Goal: Task Accomplishment & Management: Manage account settings

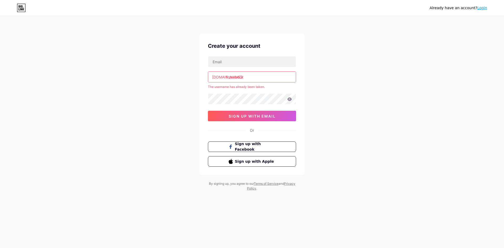
click at [235, 78] on input "freeebook" at bounding box center [252, 77] width 88 height 10
click at [233, 78] on input "freeebook" at bounding box center [252, 77] width 88 height 10
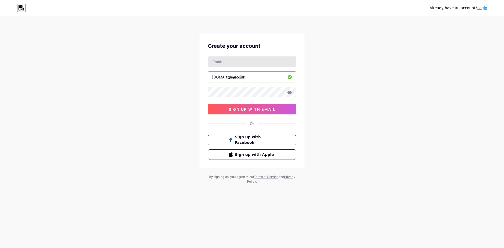
type input "free_ebook"
click at [232, 62] on input "text" at bounding box center [252, 61] width 88 height 10
click at [22, 8] on icon at bounding box center [21, 6] width 1 height 2
click at [253, 76] on input "text" at bounding box center [252, 77] width 88 height 10
click at [237, 77] on input "free_ebook" at bounding box center [252, 77] width 88 height 10
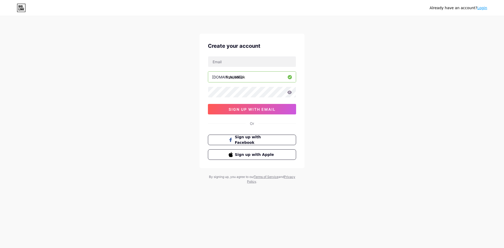
click at [238, 77] on input "free_ebook" at bounding box center [252, 77] width 88 height 10
type input "free_ebook"
click at [328, 87] on div "Already have an account? Login Create your account bio.link/ free_ebook sign up…" at bounding box center [252, 100] width 504 height 201
click at [234, 62] on input "text" at bounding box center [252, 61] width 88 height 10
paste input "calmwithsara@gmail.com"
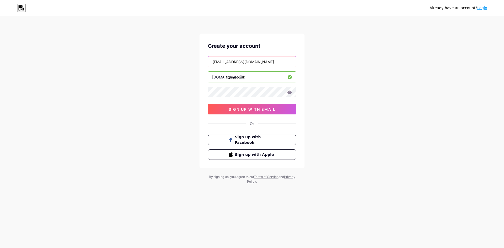
type input "calmwithsara@gmail.com"
click at [332, 92] on div "Already have an account? Login Create your account calmwithsara@gmail.com bio.l…" at bounding box center [252, 100] width 504 height 201
click at [290, 92] on icon at bounding box center [289, 92] width 4 height 3
click at [258, 110] on span "sign up with email" at bounding box center [252, 109] width 47 height 4
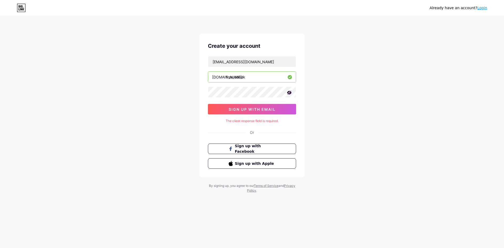
click at [262, 122] on div "The client response field is required." at bounding box center [252, 121] width 88 height 5
click at [274, 121] on div "The client response field is required." at bounding box center [252, 121] width 88 height 5
click at [258, 78] on input "free_ebook" at bounding box center [252, 77] width 88 height 10
click at [264, 61] on input "calmwithsara@gmail.com" at bounding box center [252, 61] width 88 height 10
click at [247, 109] on span "sign up with email" at bounding box center [252, 109] width 47 height 4
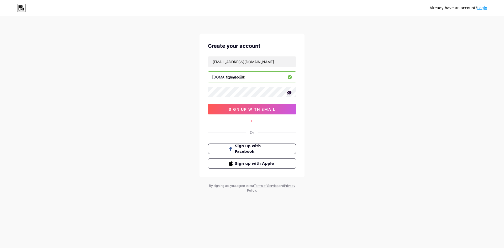
click at [253, 131] on div "Or" at bounding box center [252, 133] width 4 height 6
click at [252, 120] on div "E" at bounding box center [252, 121] width 88 height 5
click at [251, 110] on span "sign up with email" at bounding box center [252, 109] width 47 height 4
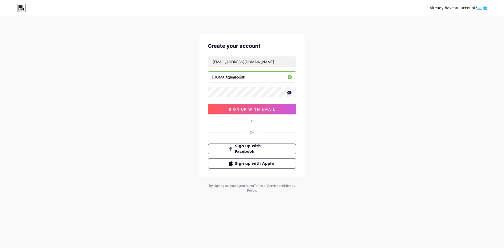
click at [482, 9] on link "Login" at bounding box center [482, 8] width 10 height 4
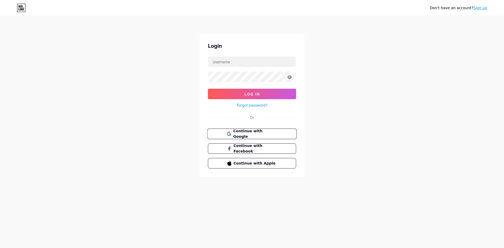
click at [246, 134] on span "Continue with Google" at bounding box center [255, 133] width 44 height 11
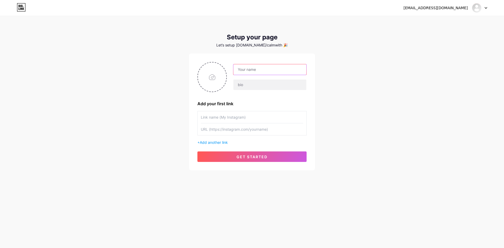
click at [247, 69] on input "text" at bounding box center [269, 69] width 73 height 10
type input "Calm Within Her"
click at [250, 84] on input "text" at bounding box center [269, 85] width 73 height 10
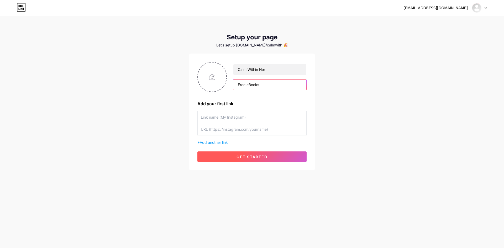
type input "Free eBooks"
click at [245, 157] on span "get started" at bounding box center [251, 157] width 31 height 4
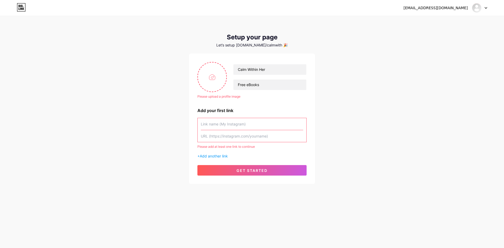
click at [251, 123] on input "text" at bounding box center [252, 124] width 102 height 12
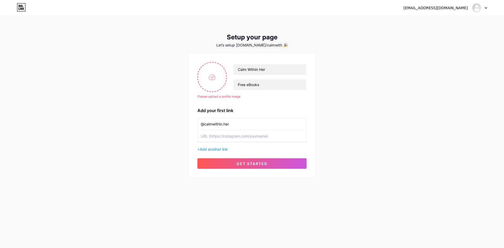
drag, startPoint x: 237, startPoint y: 124, endPoint x: 189, endPoint y: 124, distance: 47.5
click at [189, 124] on div "Please upload a profile image Calm Within Her Free eBooks Please upload a profi…" at bounding box center [252, 116] width 126 height 124
type input "@calmwithin.her"
click at [258, 133] on input "text" at bounding box center [252, 136] width 102 height 12
paste input "https://www.instagram.com/calmwithin.her/"
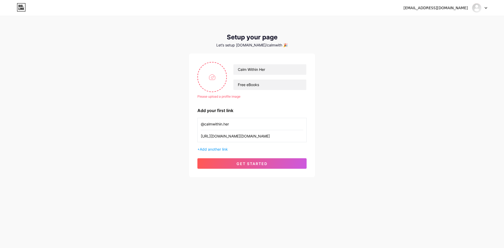
type input "https://www.instagram.com/calmwithin.her/"
click at [339, 139] on div "calmwithsara@gmail.com Dashboard Logout Setup your page Let’s setup bio.link/ca…" at bounding box center [252, 97] width 504 height 194
drag, startPoint x: 242, startPoint y: 124, endPoint x: 156, endPoint y: 122, distance: 86.6
click at [156, 122] on div "calmwithsara@gmail.com Dashboard Logout Setup your page Let’s setup bio.link/ca…" at bounding box center [252, 97] width 504 height 194
type input "Free eBooks"
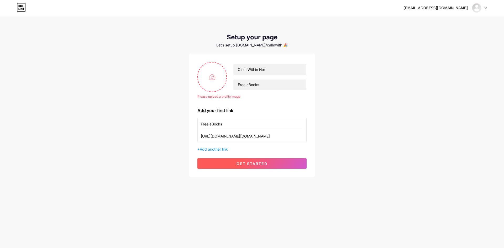
click at [254, 164] on span "get started" at bounding box center [251, 163] width 31 height 4
click at [209, 76] on input "file" at bounding box center [212, 76] width 28 height 29
type input "C:\fakepath\calm logo.png"
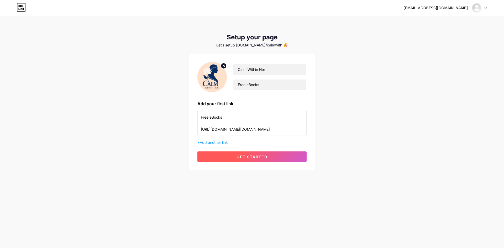
click at [250, 156] on span "get started" at bounding box center [251, 157] width 31 height 4
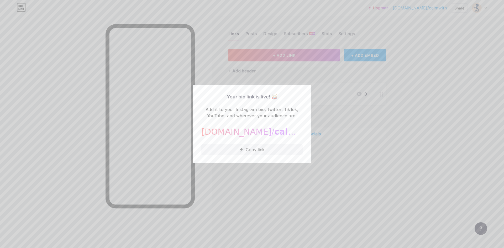
click at [254, 172] on div at bounding box center [252, 124] width 504 height 248
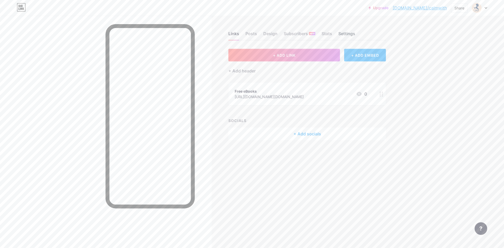
click at [348, 34] on div "Settings" at bounding box center [346, 34] width 17 height 9
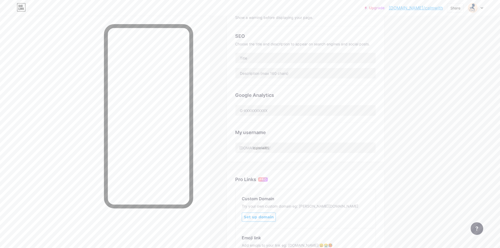
scroll to position [105, 0]
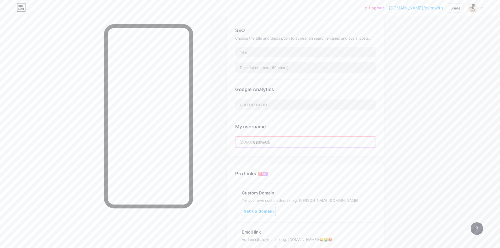
drag, startPoint x: 275, startPoint y: 142, endPoint x: 256, endPoint y: 143, distance: 19.4
click at [256, 143] on input "calmwith" at bounding box center [305, 142] width 140 height 10
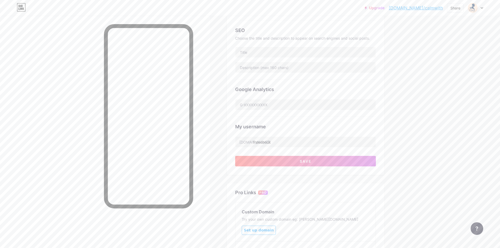
click at [395, 142] on div "Links Posts Design Subscribers NEW Stats Settings Preferred link This is an aes…" at bounding box center [203, 118] width 406 height 414
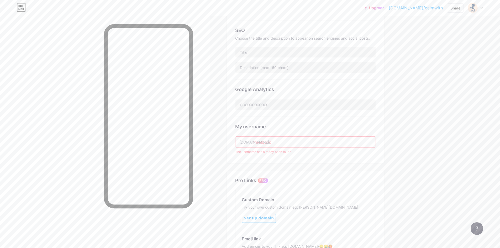
click at [261, 141] on input "freeebook" at bounding box center [305, 142] width 140 height 10
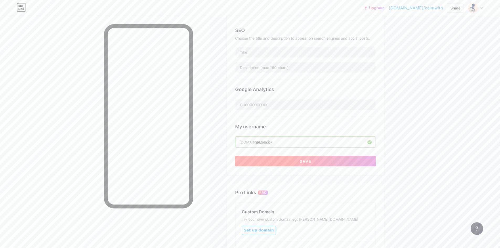
type input "free_ebook"
click at [309, 162] on span "Save" at bounding box center [306, 161] width 12 height 4
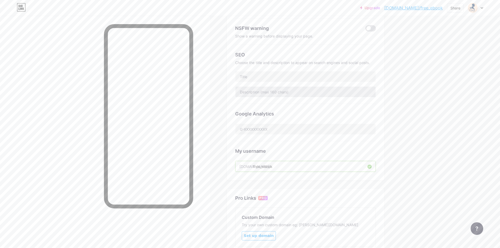
scroll to position [5, 0]
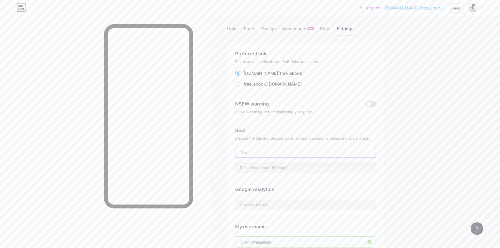
click at [270, 149] on input "text" at bounding box center [305, 152] width 140 height 10
click at [283, 165] on input "text" at bounding box center [305, 167] width 140 height 10
paste input "Overthinking | Burnout | Clarity | Inner Peace"
type input "Overthinking | Burnout | Clarity | Inner Peace"
click at [416, 133] on div "Upgrade bio.link/free_e... bio.link/free_ebook Share Switch accounts Calm Withi…" at bounding box center [250, 210] width 500 height 430
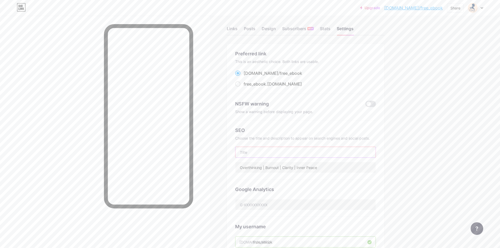
click at [265, 153] on input "text" at bounding box center [305, 152] width 140 height 10
paste input "Calm Within Her | Burnout Recovery, Overthinking & Printables"
type input "Calm Within Her | Burnout Recovery, Overthinking & Printables"
click at [406, 156] on div "Links Posts Design Subscribers NEW Stats Settings Preferred link This is an aes…" at bounding box center [203, 218] width 406 height 414
drag, startPoint x: 325, startPoint y: 168, endPoint x: 233, endPoint y: 168, distance: 91.6
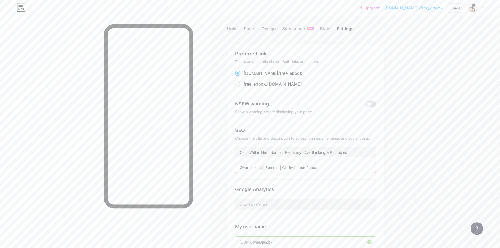
click at [233, 168] on div "Preferred link This is an aesthetic choice. Both links are usable. bio.link/ fr…" at bounding box center [305, 159] width 157 height 231
paste input "Helping women heal from burnout & overthinking. ✨ Gentle, printable workbooks t…"
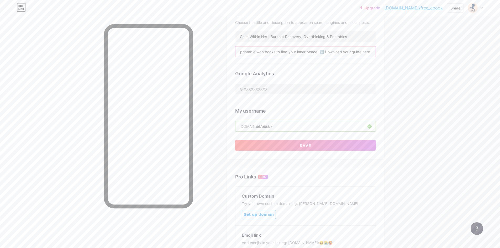
scroll to position [181, 0]
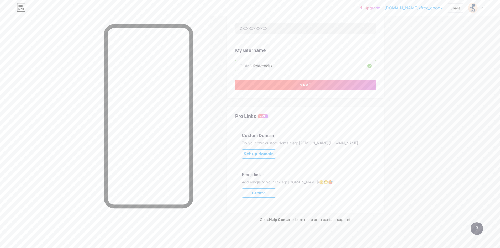
type input "Helping women heal from burnout & overthinking. ✨ Gentle, printable workbooks t…"
click at [304, 84] on span "Save" at bounding box center [306, 85] width 12 height 4
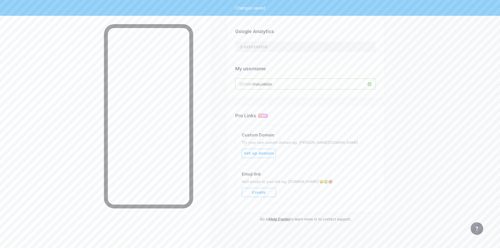
scroll to position [162, 0]
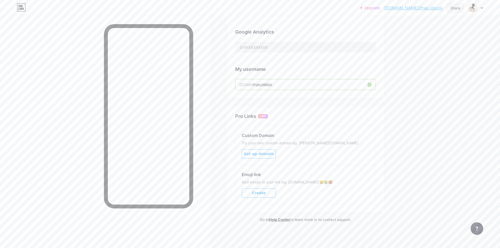
click at [455, 10] on div "Share" at bounding box center [455, 8] width 10 height 6
click at [422, 25] on div "Copy link" at bounding box center [424, 27] width 78 height 13
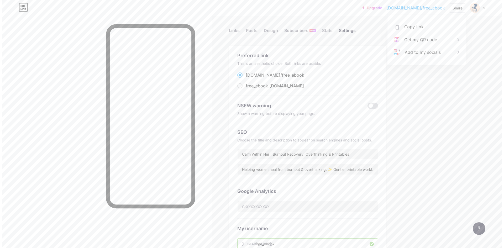
scroll to position [0, 0]
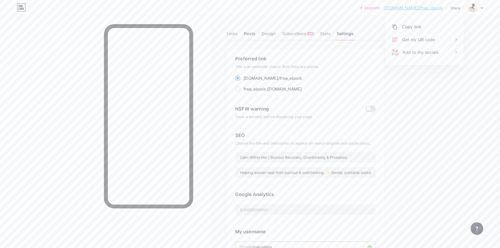
click at [255, 35] on div "Posts" at bounding box center [250, 34] width 12 height 9
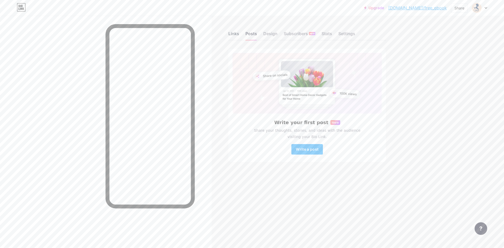
click at [236, 35] on div "Links" at bounding box center [233, 34] width 11 height 9
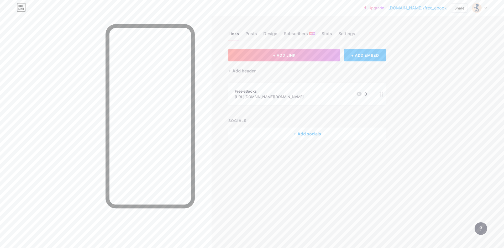
click at [382, 94] on circle at bounding box center [382, 93] width 1 height 1
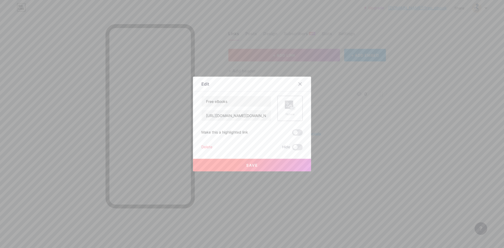
click at [207, 148] on div "Delete" at bounding box center [206, 147] width 11 height 6
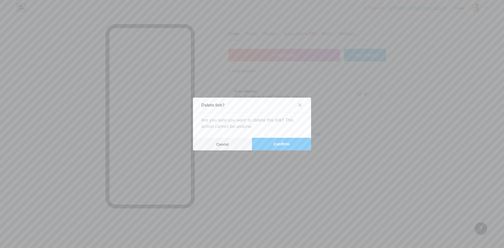
click at [273, 146] on span "Confirm" at bounding box center [281, 144] width 16 height 6
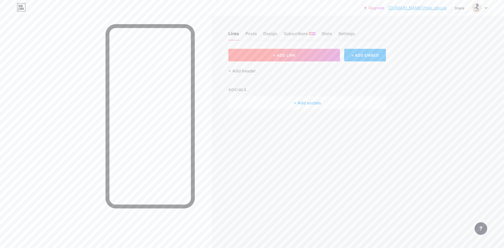
click at [286, 55] on span "+ ADD LINK" at bounding box center [284, 55] width 23 height 4
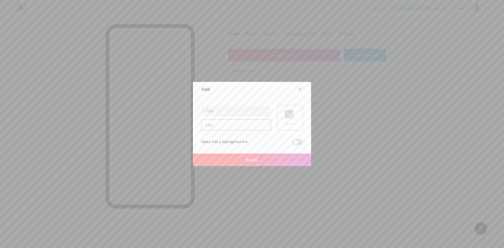
click at [233, 125] on input "text" at bounding box center [236, 125] width 69 height 10
paste input "[URL][DOMAIN_NAME]"
type input "[URL][DOMAIN_NAME]"
click at [227, 111] on input "text" at bounding box center [236, 110] width 69 height 10
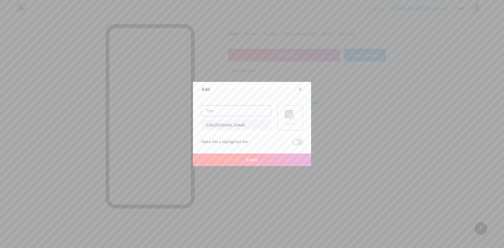
scroll to position [0, 0]
paste input "A 21-Day Guided Journey to Mental Clarity"
type input "A 21-Day Guided Journey to Mental Clarity"
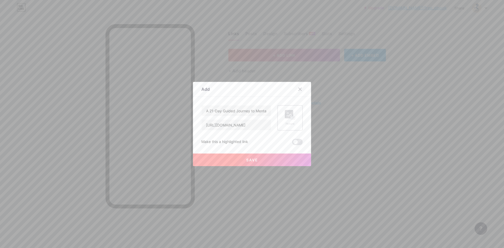
click at [236, 100] on div "Content YouTube Play YouTube video without leaving your page. ADD Vimeo Play Vi…" at bounding box center [251, 121] width 101 height 48
click at [286, 114] on rect at bounding box center [289, 114] width 8 height 8
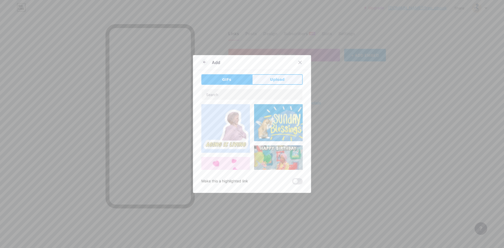
click at [273, 79] on span "Upload" at bounding box center [277, 80] width 14 height 6
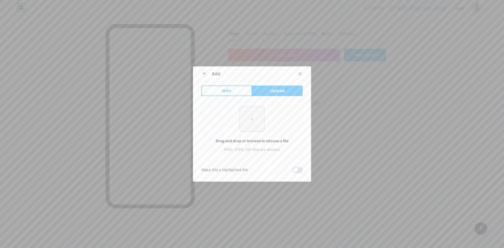
click at [254, 119] on input "file" at bounding box center [252, 119] width 25 height 25
type input "C:\fakepath\calm logo.png"
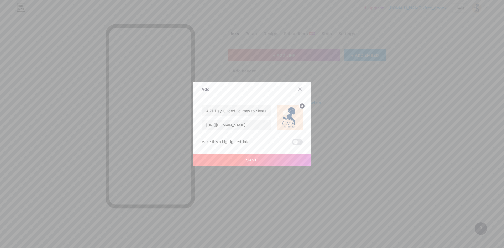
click at [299, 105] on circle at bounding box center [302, 106] width 6 height 6
click at [292, 119] on rect at bounding box center [293, 118] width 4 height 3
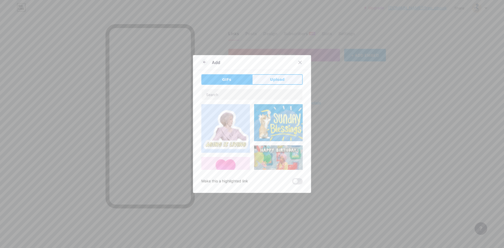
click at [270, 78] on span "Upload" at bounding box center [277, 80] width 14 height 6
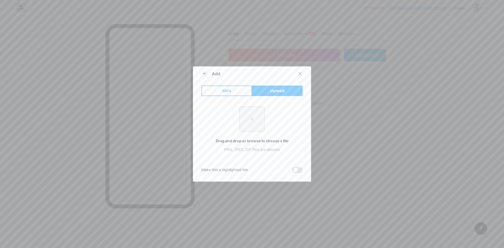
click at [246, 129] on input "file" at bounding box center [252, 119] width 25 height 25
type input "C:\fakepath\n6zuarky0nw54wm3zei5mhfnh5xy.webp"
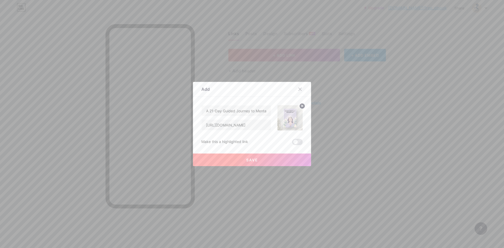
click at [246, 160] on span "Save" at bounding box center [252, 160] width 12 height 4
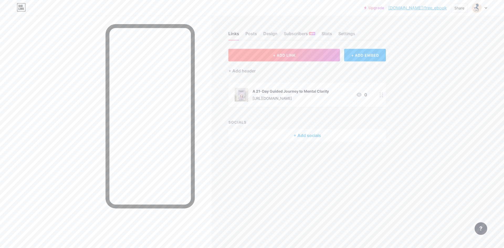
click at [277, 52] on button "+ ADD LINK" at bounding box center [284, 55] width 112 height 13
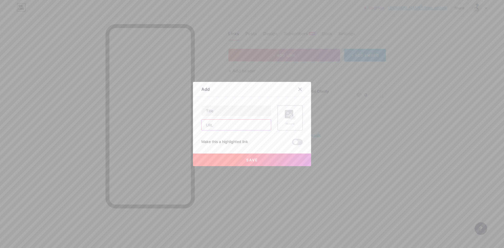
click at [234, 122] on input "text" at bounding box center [236, 125] width 69 height 10
paste input "[URL][DOMAIN_NAME]"
type input "[URL][DOMAIN_NAME]"
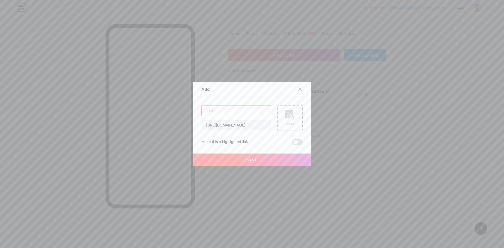
click at [236, 110] on input "text" at bounding box center [236, 110] width 69 height 10
paste input "The Clarity Code – A Printable Workbook to Reset Your Mind"
type input "The Clarity Code – A Printable Workbook to Reset Your Mind"
click at [289, 121] on div "Picture" at bounding box center [290, 118] width 10 height 16
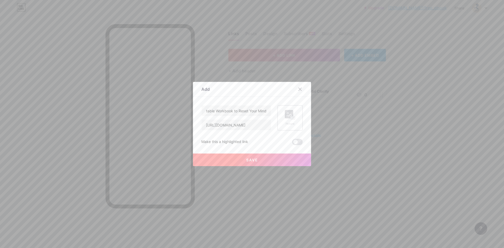
scroll to position [0, 0]
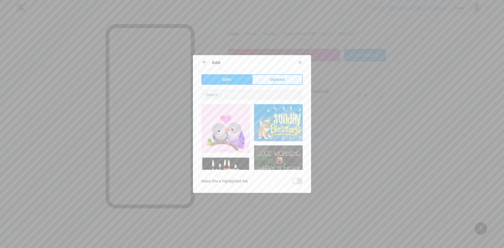
click at [276, 76] on button "Upload" at bounding box center [277, 79] width 51 height 10
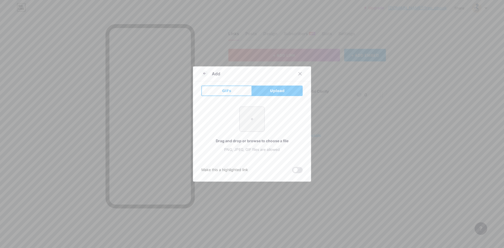
click at [250, 121] on input "file" at bounding box center [252, 119] width 25 height 25
type input "C:\fakepath\puyvk7fo1xwj2qot1alfy3ockywf.webp"
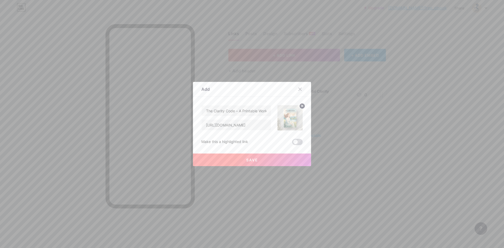
click at [295, 142] on span at bounding box center [297, 142] width 10 height 6
click at [292, 143] on input "checkbox" at bounding box center [292, 143] width 0 height 0
click at [252, 159] on span "Save" at bounding box center [252, 160] width 12 height 4
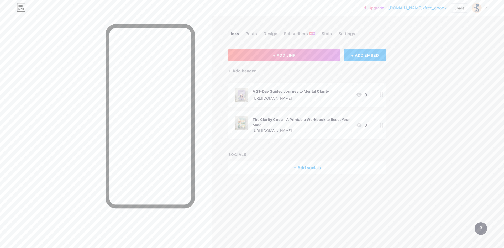
click at [382, 96] on icon at bounding box center [381, 94] width 4 height 5
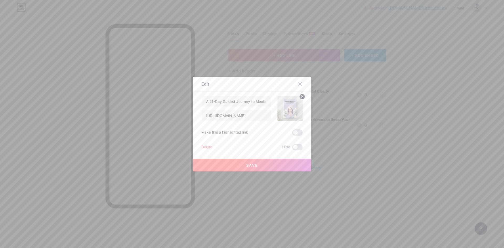
click at [296, 132] on span at bounding box center [297, 132] width 10 height 6
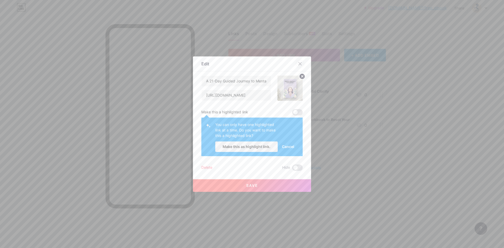
click at [299, 64] on icon at bounding box center [300, 64] width 4 height 4
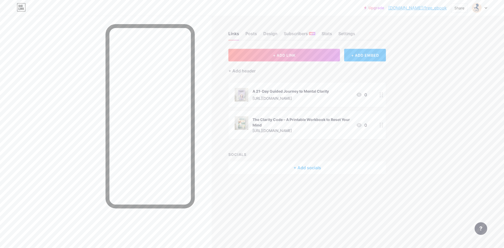
click at [380, 123] on circle at bounding box center [379, 123] width 1 height 1
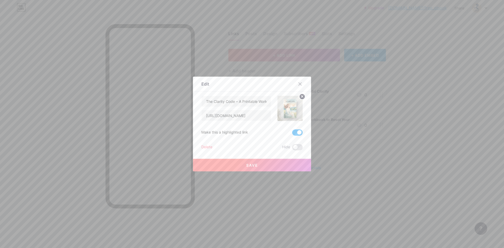
click at [295, 133] on span at bounding box center [297, 132] width 10 height 6
click at [292, 134] on input "checkbox" at bounding box center [292, 134] width 0 height 0
click at [252, 164] on span "Save" at bounding box center [252, 165] width 12 height 4
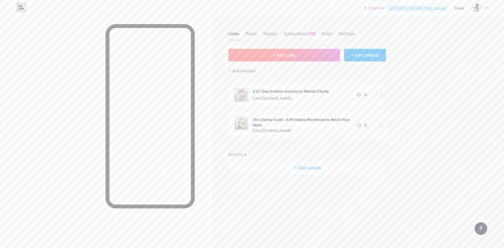
click at [278, 55] on span "+ ADD LINK" at bounding box center [284, 55] width 23 height 4
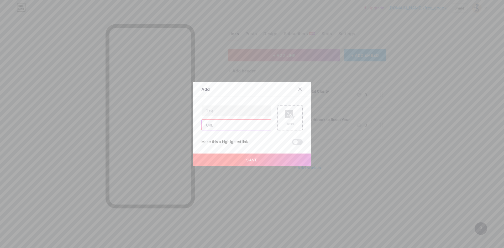
click at [227, 122] on input "text" at bounding box center [236, 125] width 69 height 10
paste input "[URL][DOMAIN_NAME]"
type input "[URL][DOMAIN_NAME]"
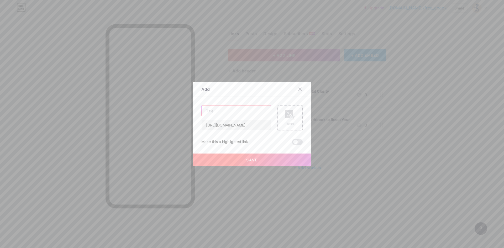
click at [233, 113] on input "text" at bounding box center [236, 110] width 69 height 10
paste input "Say Goodbye to Overthinking – Get 2 Healing Workbooks to Reset Your Mind & Rega…"
type input "Say Goodbye to Overthinking – Get 2 Healing Workbooks to Reset Your Mind & Rega…"
click at [290, 121] on div "Picture" at bounding box center [290, 118] width 10 height 16
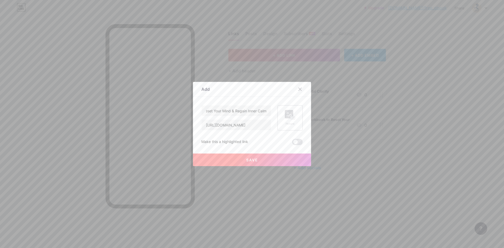
scroll to position [0, 0]
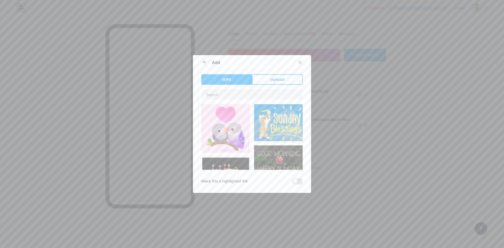
click at [270, 73] on div "Add GIFs Upload Content YouTube Play YouTube video without leaving your page. A…" at bounding box center [252, 124] width 118 height 138
click at [271, 81] on span "Upload" at bounding box center [277, 80] width 14 height 6
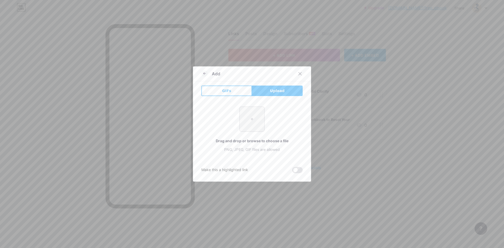
click at [242, 121] on input "file" at bounding box center [252, 119] width 25 height 25
type input "C:\fakepath\yukacg0h988yzwhkzsl9s0adx679.jpg"
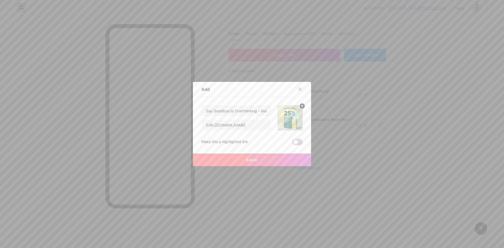
click at [295, 140] on span at bounding box center [297, 142] width 10 height 6
click at [292, 143] on input "checkbox" at bounding box center [292, 143] width 0 height 0
click at [263, 158] on button "Save" at bounding box center [252, 160] width 118 height 13
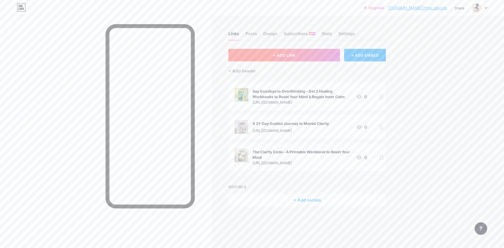
click at [289, 55] on span "+ ADD LINK" at bounding box center [284, 55] width 23 height 4
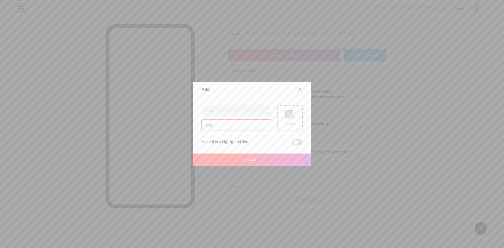
click at [229, 125] on input "text" at bounding box center [236, 125] width 69 height 10
paste input "[URL][DOMAIN_NAME]"
type input "[URL][DOMAIN_NAME]"
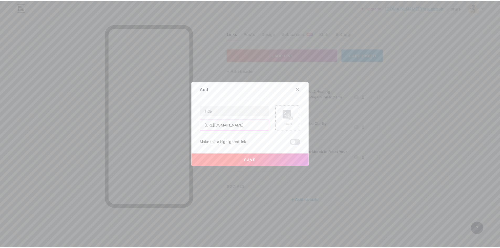
scroll to position [0, 0]
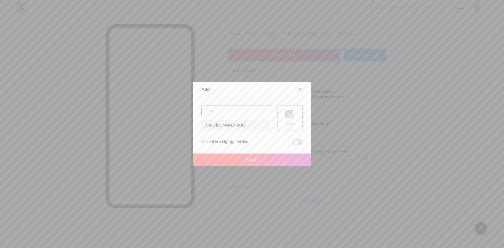
click at [232, 111] on input "text" at bounding box center [236, 110] width 69 height 10
paste input "FREE : The Clarity Starter Kit"
type input "FREE : The Clarity Starter Kit"
click at [295, 143] on span at bounding box center [297, 142] width 10 height 6
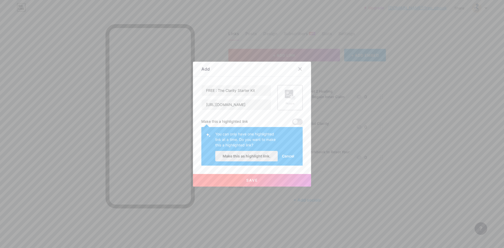
click at [251, 156] on span "Make this as highlight link." at bounding box center [247, 156] width 48 height 4
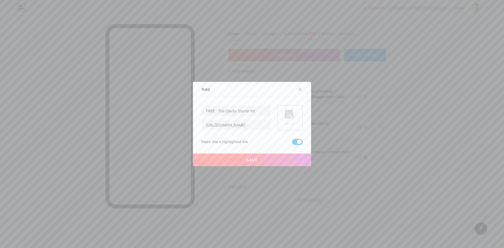
click at [291, 121] on div "Picture" at bounding box center [290, 118] width 10 height 16
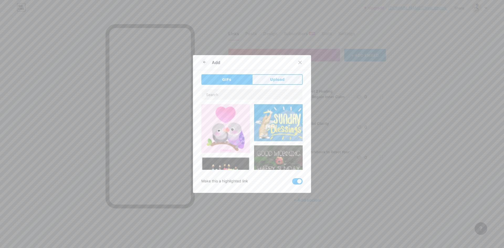
click at [267, 79] on button "Upload" at bounding box center [277, 79] width 51 height 10
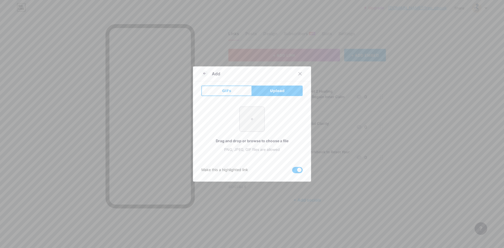
click at [252, 120] on input "file" at bounding box center [252, 119] width 25 height 25
type input "C:\fakepath\Leonardo_Phoenix_10_A_3D_mockup_of_a_printable_workbook_cover_0.jpg"
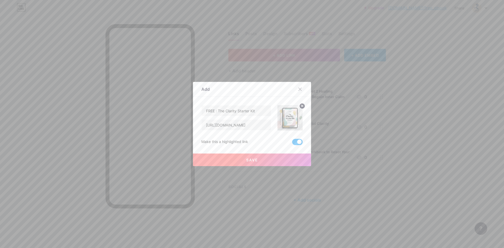
click at [263, 162] on button "Save" at bounding box center [252, 160] width 118 height 13
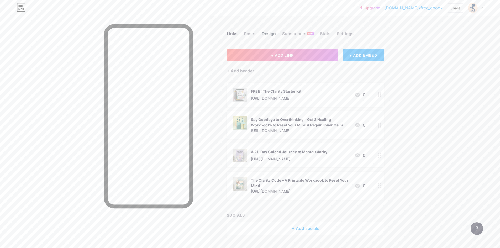
click at [273, 36] on div "Design" at bounding box center [269, 34] width 14 height 9
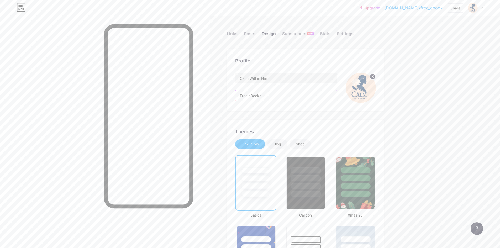
drag, startPoint x: 268, startPoint y: 94, endPoint x: 232, endPoint y: 94, distance: 36.0
click at [232, 94] on div "Profile Calm Within Her Free eBooks" at bounding box center [305, 80] width 157 height 62
paste input "🌿 Gentle mental wellness tools for women"
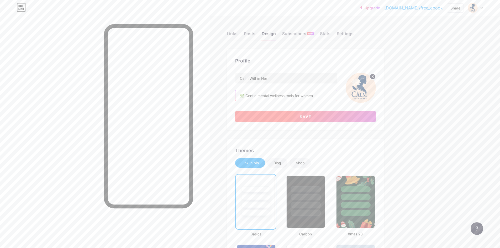
type input "🌿 Gentle mental wellness tools for women"
click at [310, 117] on span "Save" at bounding box center [306, 116] width 12 height 4
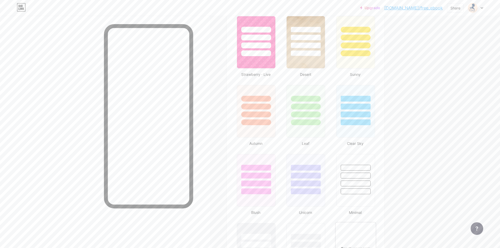
scroll to position [446, 0]
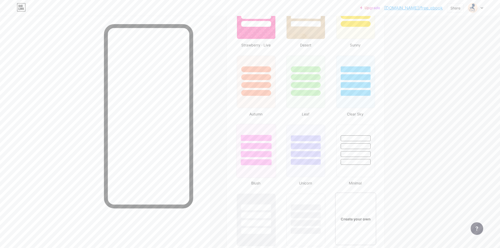
click at [270, 159] on div at bounding box center [256, 162] width 31 height 6
click at [318, 157] on div at bounding box center [305, 144] width 39 height 41
click at [366, 88] on div at bounding box center [355, 85] width 31 height 6
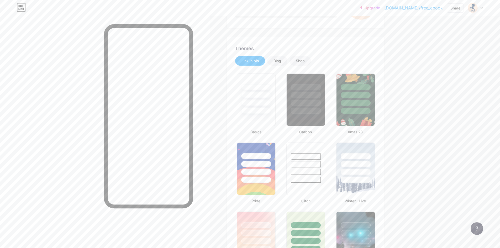
scroll to position [157, 0]
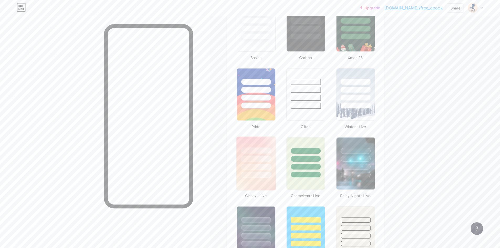
click at [269, 169] on div at bounding box center [256, 167] width 31 height 6
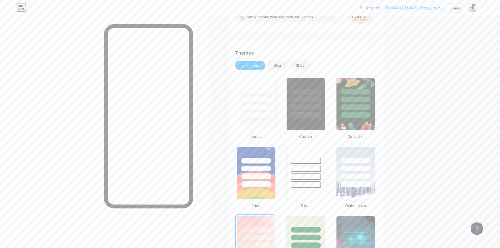
scroll to position [0, 0]
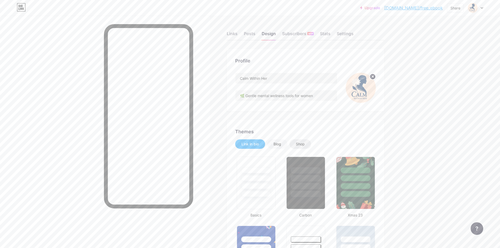
click at [304, 146] on div "Shop" at bounding box center [300, 143] width 9 height 5
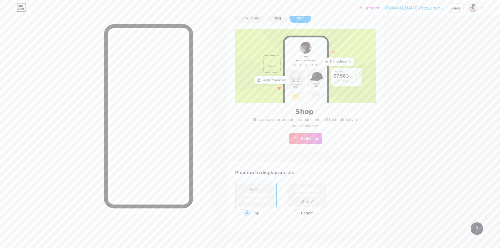
scroll to position [184, 0]
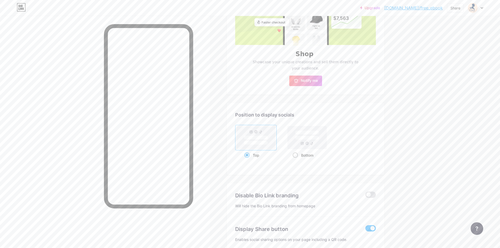
click at [295, 155] on span at bounding box center [295, 154] width 5 height 5
click at [295, 160] on input "Bottom" at bounding box center [294, 161] width 3 height 3
radio input "true"
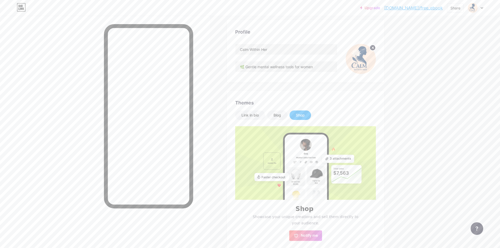
scroll to position [0, 0]
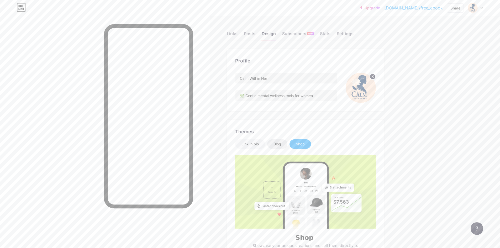
click at [281, 146] on div "Blog" at bounding box center [277, 143] width 8 height 5
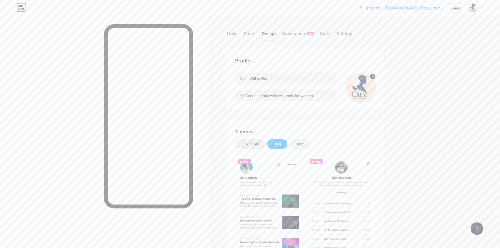
click at [247, 146] on div "Link in bio" at bounding box center [249, 143] width 17 height 5
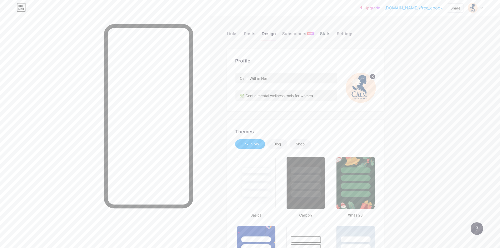
click at [326, 36] on div "Stats" at bounding box center [325, 34] width 10 height 9
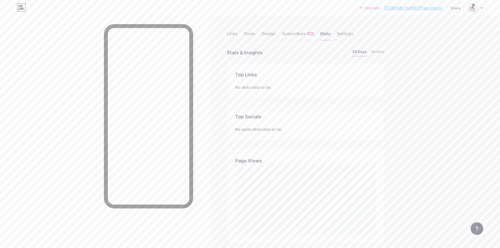
scroll to position [248, 500]
click at [342, 35] on div "Settings" at bounding box center [345, 34] width 17 height 9
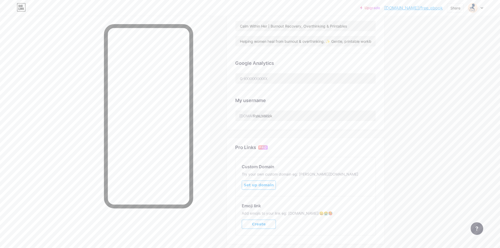
scroll to position [162, 0]
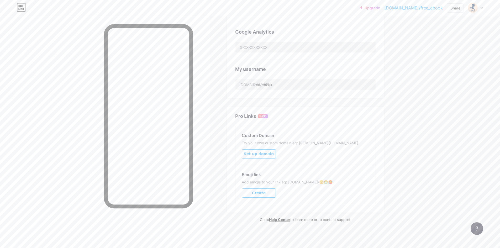
click at [264, 193] on span "Create" at bounding box center [259, 193] width 14 height 4
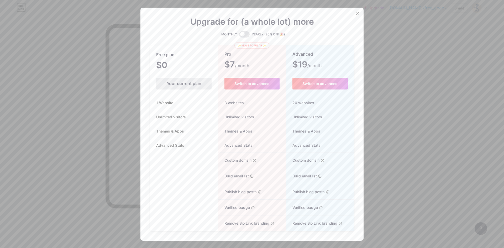
click at [172, 102] on span "1 Website" at bounding box center [165, 103] width 30 height 6
click at [179, 118] on span "Unlimited visitors" at bounding box center [171, 117] width 42 height 6
click at [356, 14] on icon at bounding box center [357, 13] width 3 height 3
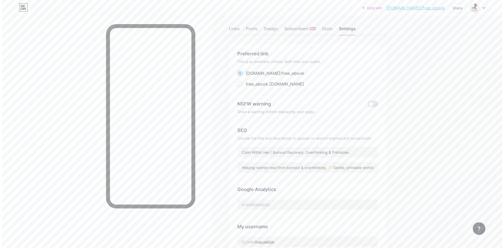
scroll to position [0, 0]
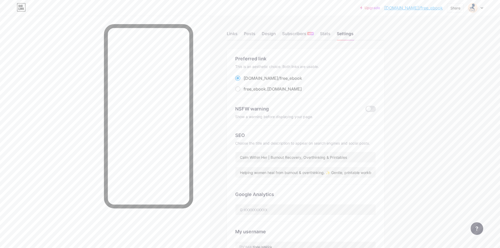
click at [239, 34] on div "Links Posts Design Subscribers NEW Stats Settings" at bounding box center [305, 31] width 157 height 18
click at [237, 35] on div "Links" at bounding box center [232, 34] width 11 height 9
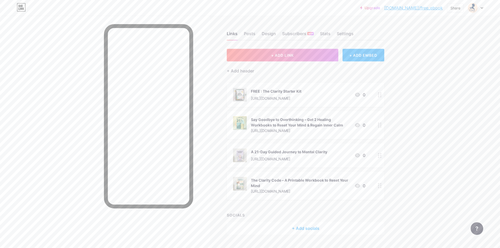
click at [382, 127] on icon at bounding box center [380, 125] width 4 height 5
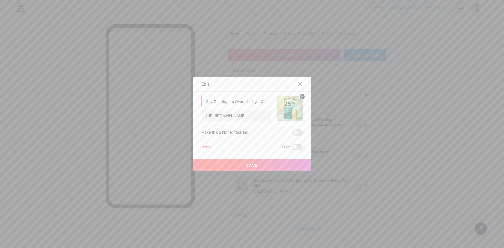
drag, startPoint x: 258, startPoint y: 101, endPoint x: 193, endPoint y: 99, distance: 65.1
click at [193, 99] on div "Edit Content YouTube Play YouTube video without leaving your page. ADD Vimeo Pl…" at bounding box center [252, 124] width 118 height 95
drag, startPoint x: 254, startPoint y: 103, endPoint x: 271, endPoint y: 103, distance: 16.8
click at [271, 103] on div "Get 2 Healing Workbooks to Reset Your Mind & Regain Inner Calm https://calmwith…" at bounding box center [251, 108] width 101 height 25
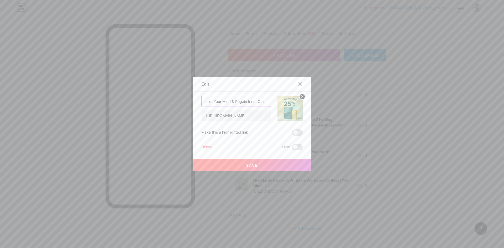
type input "Get 2 Healing Workbooks to Reset Your Mind & Regain Inner Calm"
click at [249, 162] on button "Save" at bounding box center [252, 165] width 118 height 13
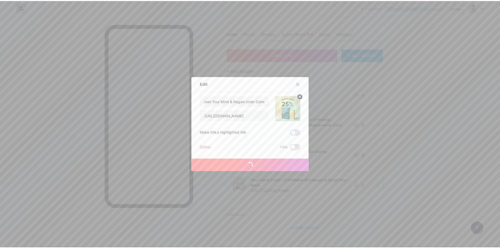
scroll to position [0, 0]
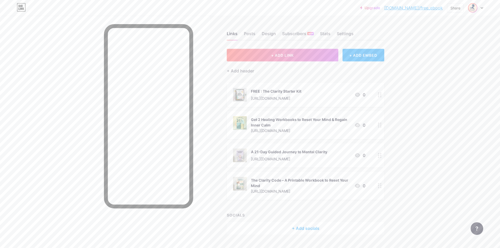
click at [472, 8] on img at bounding box center [472, 8] width 8 height 8
click at [446, 31] on div "Calm Within Her" at bounding box center [453, 31] width 40 height 4
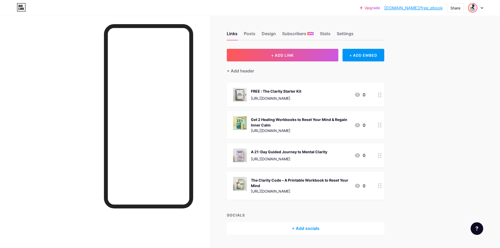
click at [472, 9] on img at bounding box center [472, 8] width 8 height 8
click at [440, 46] on div "+ Add a new page" at bounding box center [450, 45] width 59 height 5
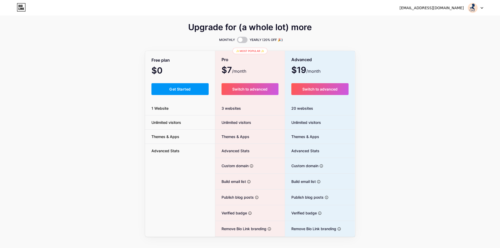
click at [472, 6] on img at bounding box center [473, 8] width 10 height 10
click at [441, 21] on link "Dashboard" at bounding box center [450, 21] width 65 height 14
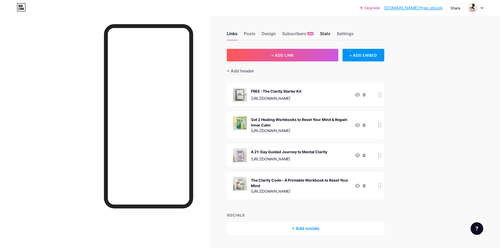
click at [325, 33] on div "Stats" at bounding box center [325, 34] width 10 height 9
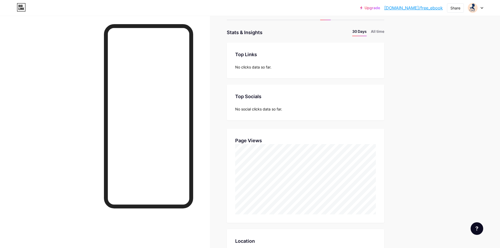
scroll to position [52, 0]
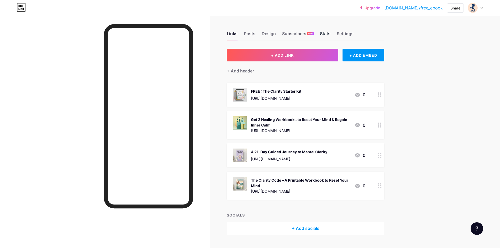
click at [330, 33] on div "Stats" at bounding box center [325, 34] width 10 height 9
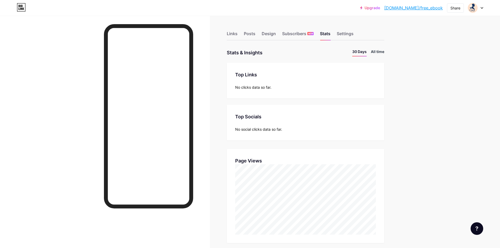
click at [379, 52] on li "All time" at bounding box center [377, 53] width 13 height 8
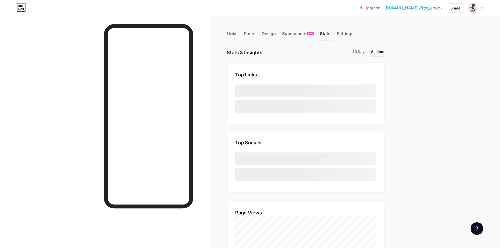
scroll to position [248, 500]
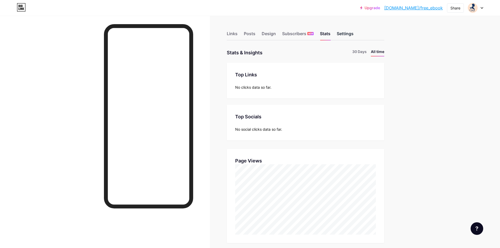
click at [346, 35] on div "Settings" at bounding box center [345, 34] width 17 height 9
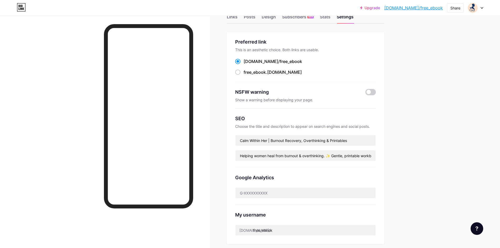
scroll to position [26, 0]
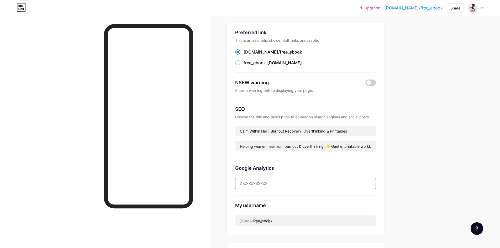
click at [277, 183] on input "text" at bounding box center [305, 183] width 140 height 10
click at [371, 82] on span at bounding box center [370, 83] width 10 height 6
click at [365, 84] on input "checkbox" at bounding box center [365, 84] width 0 height 0
click at [372, 83] on span at bounding box center [370, 83] width 10 height 6
click at [365, 84] on input "checkbox" at bounding box center [365, 84] width 0 height 0
